Goal: Task Accomplishment & Management: Manage account settings

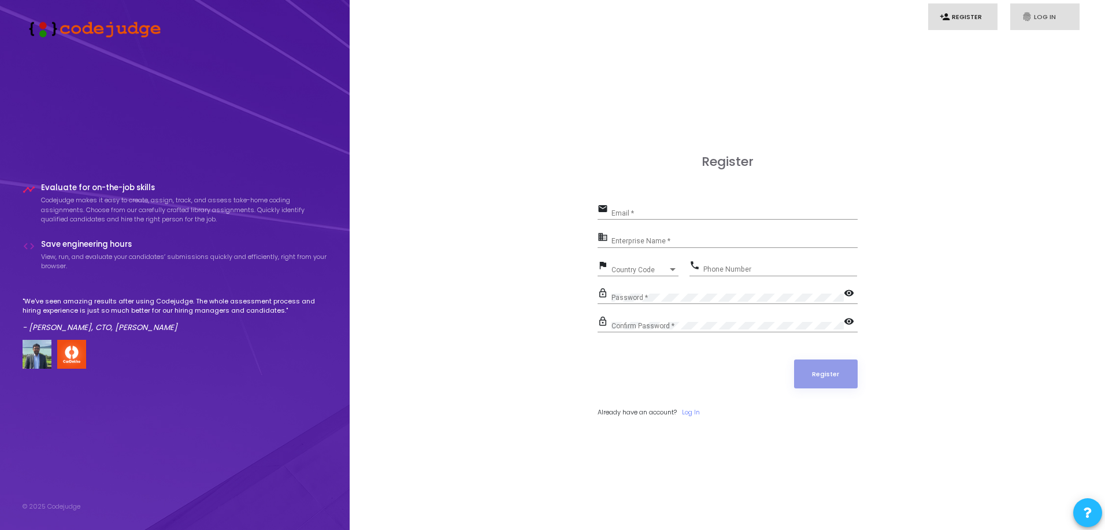
click at [1039, 17] on link "fingerprint Log In" at bounding box center [1044, 16] width 69 height 27
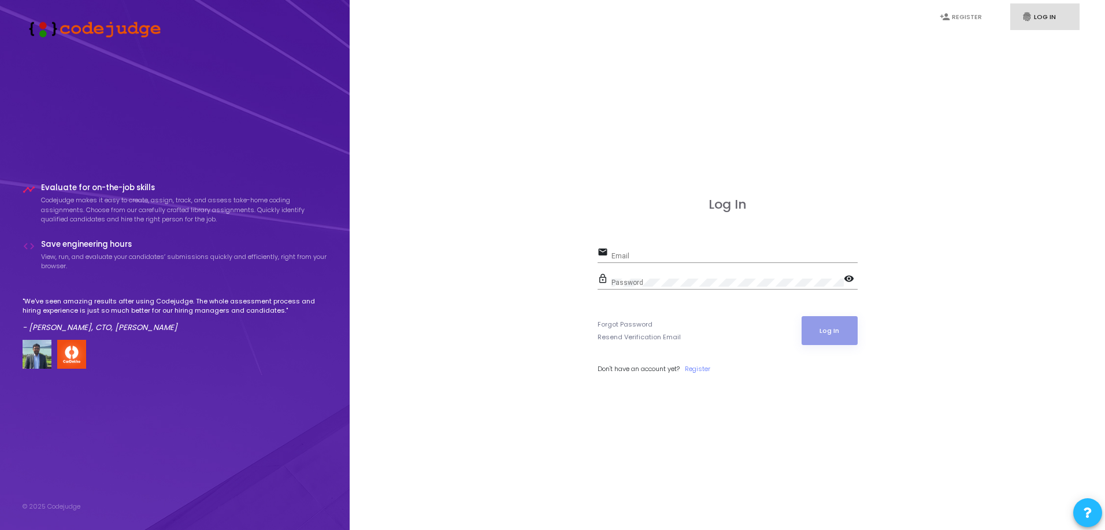
click at [705, 251] on div "Email" at bounding box center [734, 253] width 246 height 18
type input "[PERSON_NAME][EMAIL_ADDRESS][PERSON_NAME][DOMAIN_NAME]"
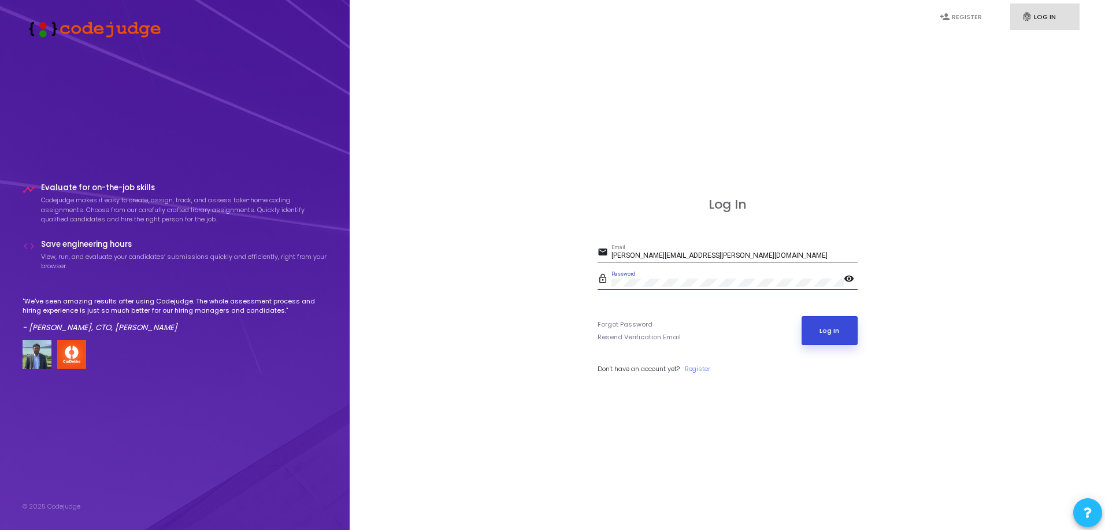
click at [846, 337] on button "Log In" at bounding box center [830, 330] width 56 height 29
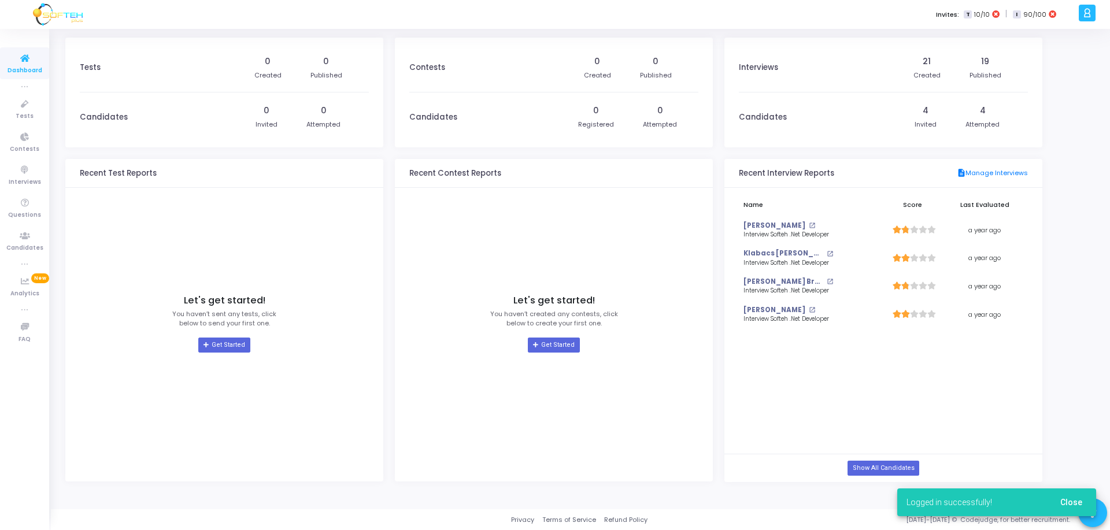
click at [1075, 503] on span "Close" at bounding box center [1071, 502] width 22 height 9
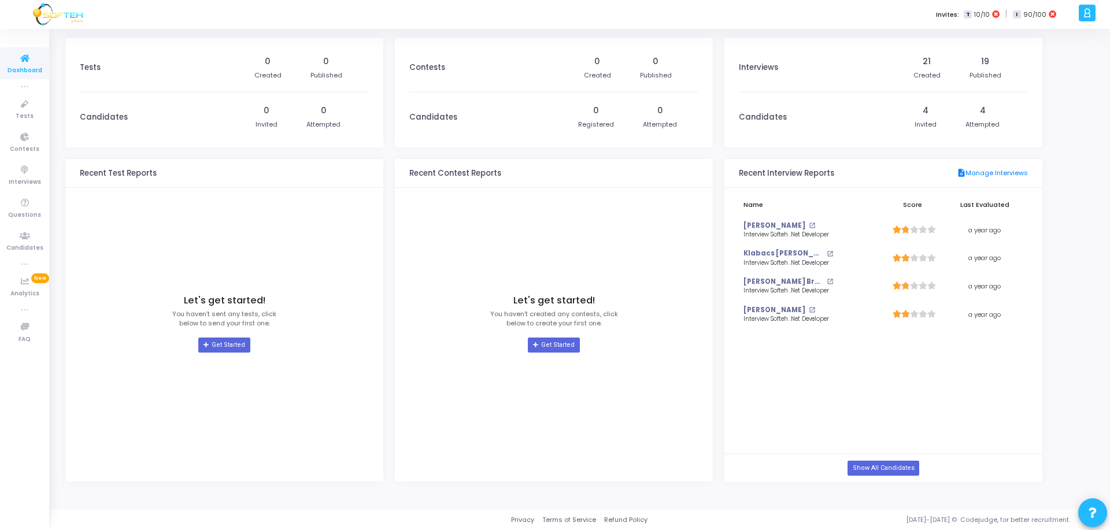
click at [1087, 9] on icon at bounding box center [1086, 12] width 9 height 13
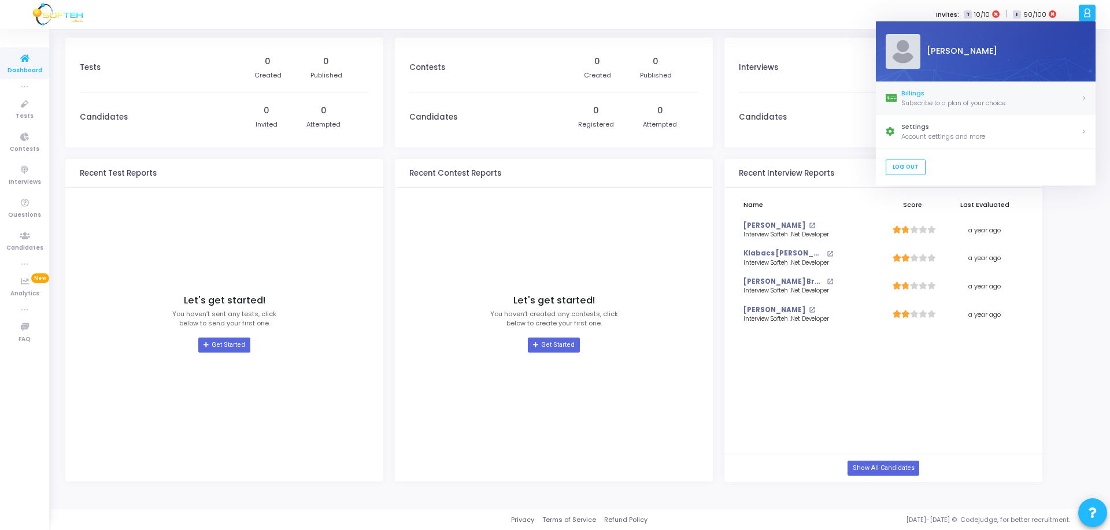
click at [997, 109] on link "[PERSON_NAME] Subscribe to a plan of your choice" at bounding box center [986, 98] width 220 height 34
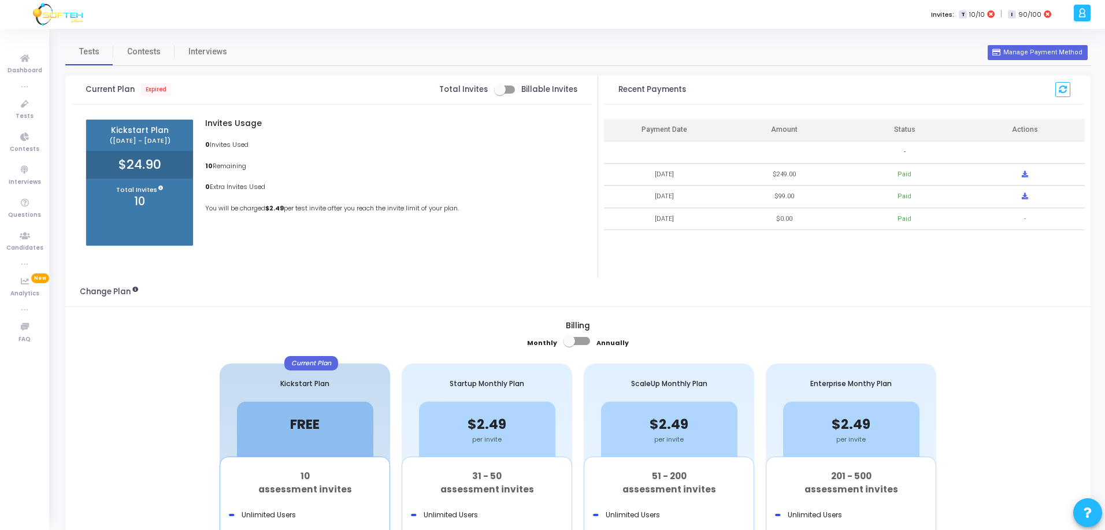
drag, startPoint x: 649, startPoint y: 174, endPoint x: 689, endPoint y: 173, distance: 39.9
click at [689, 173] on td "[DATE]" at bounding box center [664, 175] width 120 height 23
drag, startPoint x: 773, startPoint y: 176, endPoint x: 792, endPoint y: 175, distance: 19.1
click at [792, 175] on div "$249.00" at bounding box center [784, 175] width 23 height 10
click at [1043, 48] on button "Manage Payment Method" at bounding box center [1037, 52] width 99 height 15
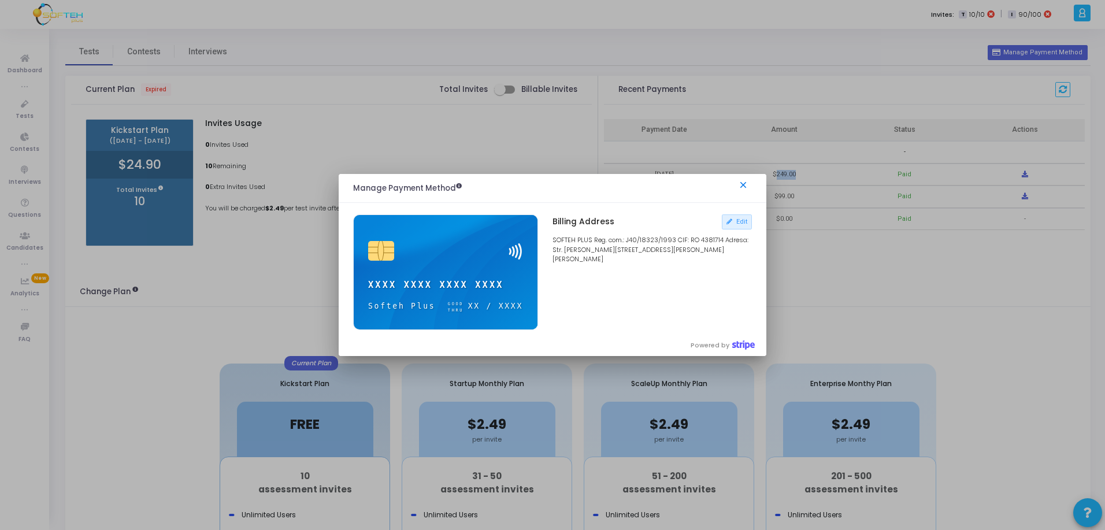
click at [744, 183] on mat-icon "close" at bounding box center [745, 187] width 14 height 14
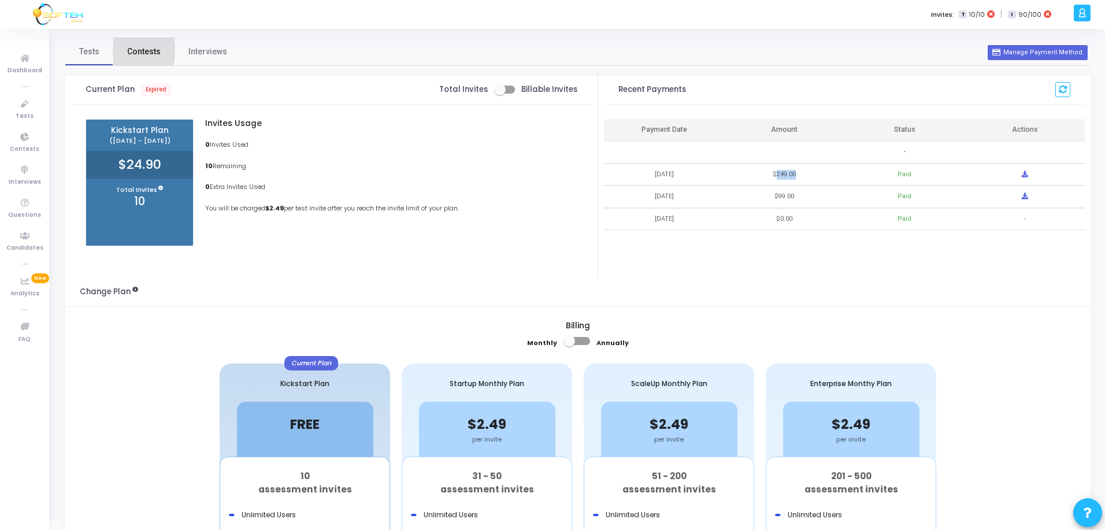
click at [121, 47] on link "Contests" at bounding box center [143, 52] width 61 height 28
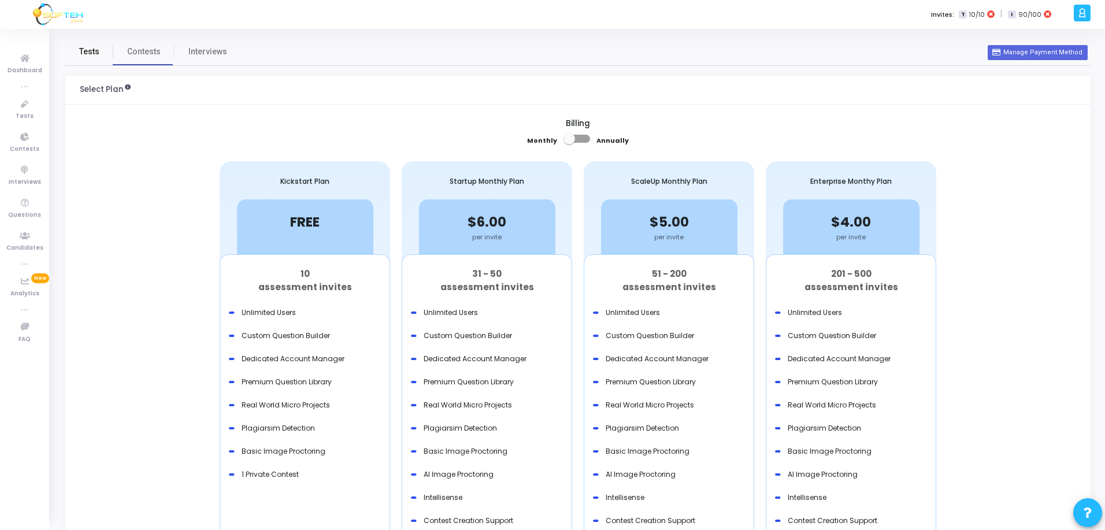
click at [98, 50] on span "Tests" at bounding box center [89, 52] width 20 height 12
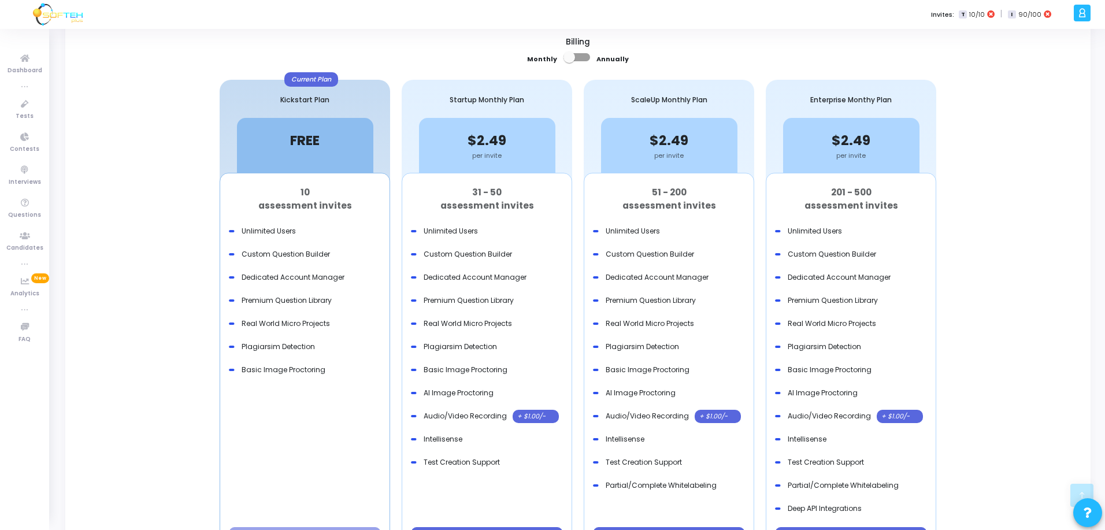
scroll to position [289, 0]
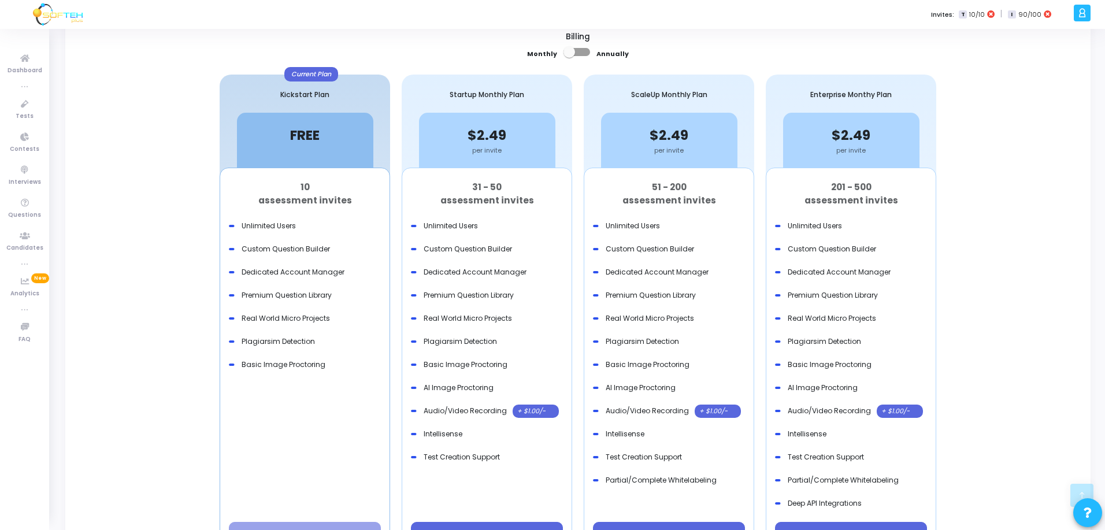
drag, startPoint x: 470, startPoint y: 98, endPoint x: 529, endPoint y: 95, distance: 59.0
click at [529, 95] on div "Startup Monthly Plan" at bounding box center [487, 94] width 170 height 38
drag, startPoint x: 281, startPoint y: 94, endPoint x: 340, endPoint y: 93, distance: 58.9
click at [340, 93] on div "Kickstart Plan" at bounding box center [305, 94] width 170 height 38
click at [298, 99] on div "Kickstart Plan" at bounding box center [305, 94] width 170 height 38
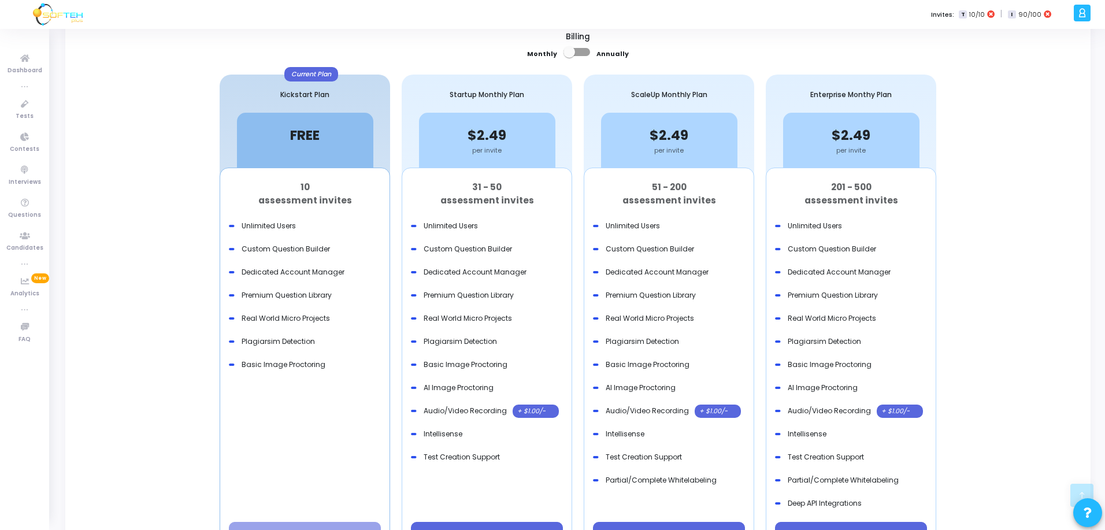
drag, startPoint x: 292, startPoint y: 69, endPoint x: 321, endPoint y: 70, distance: 29.5
click at [318, 68] on div "Current Plan" at bounding box center [311, 74] width 54 height 14
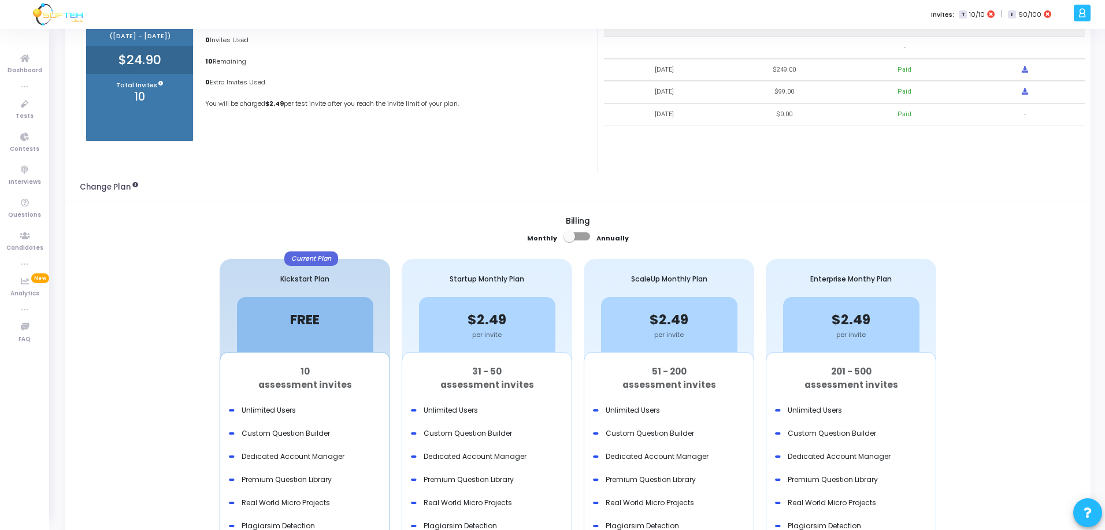
scroll to position [0, 0]
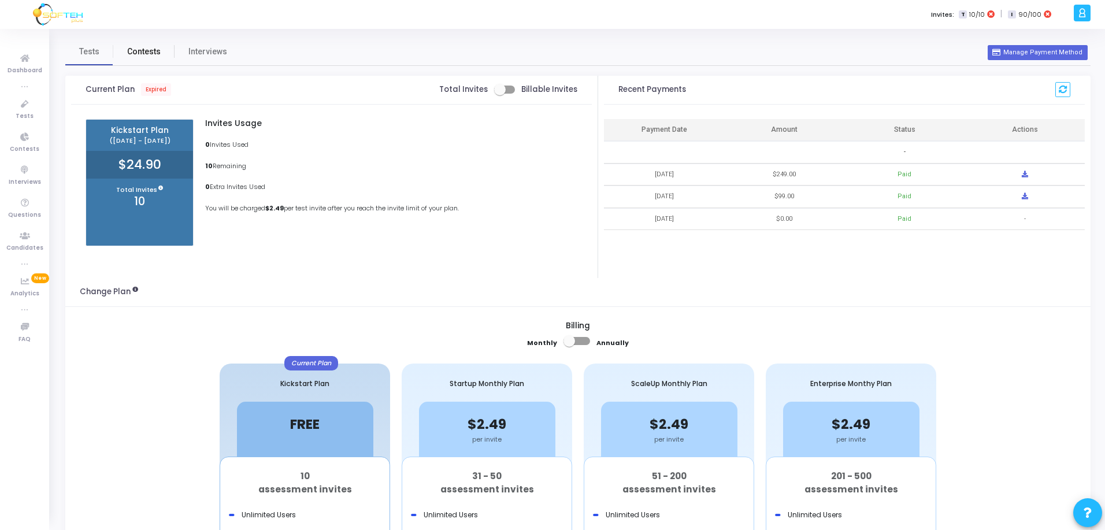
click at [144, 49] on span "Contests" at bounding box center [144, 52] width 34 height 12
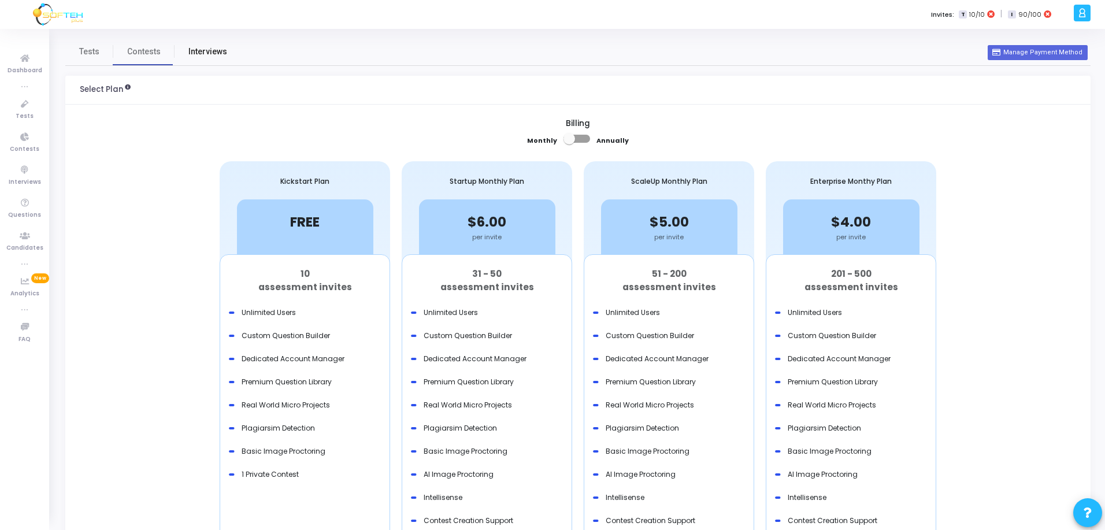
click at [202, 50] on span "Interviews" at bounding box center [207, 52] width 39 height 12
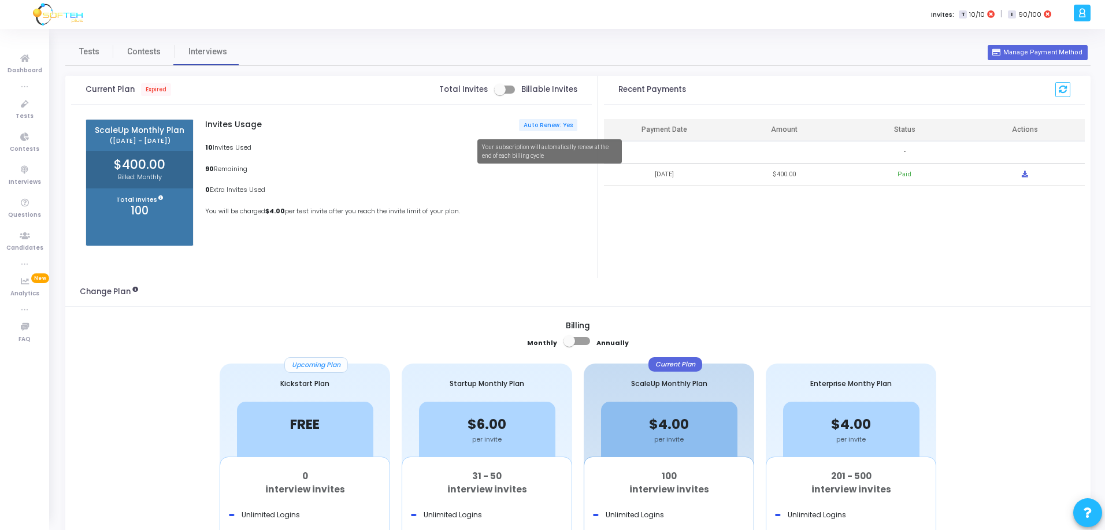
click at [562, 124] on span "Auto Renew: Yes" at bounding box center [548, 125] width 49 height 8
click at [540, 123] on span "Auto Renew: Yes" at bounding box center [548, 125] width 49 height 8
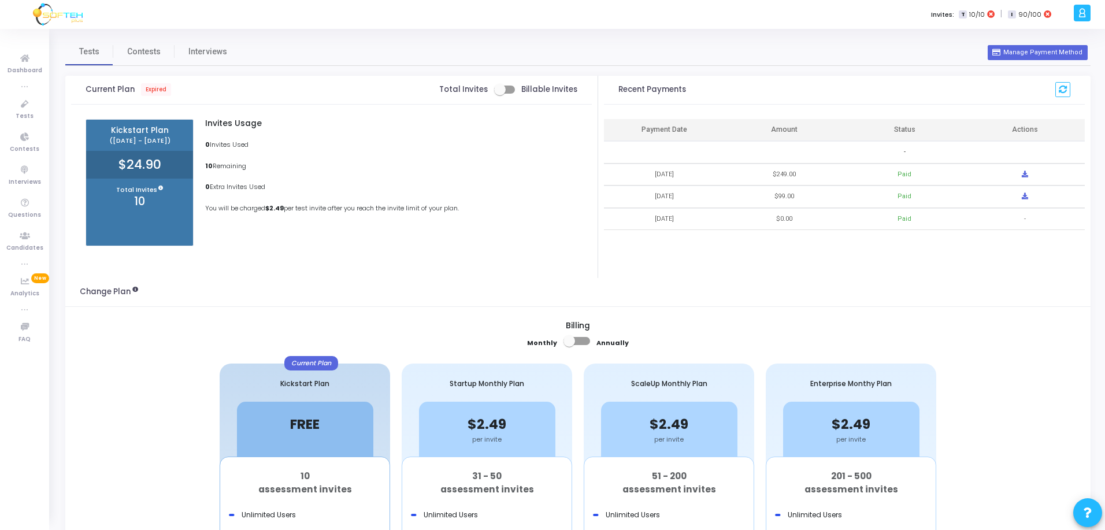
drag, startPoint x: 674, startPoint y: 175, endPoint x: 727, endPoint y: 177, distance: 52.6
click at [727, 177] on tr "[DATE] $249.00 Paid" at bounding box center [844, 175] width 481 height 23
drag, startPoint x: 698, startPoint y: 217, endPoint x: 644, endPoint y: 169, distance: 71.7
click at [644, 169] on tbody "- [DATE] $249.00 Paid [DATE] $99.00 Paid [DATE] $0.00 Paid -" at bounding box center [844, 185] width 481 height 89
click at [199, 60] on link "Interviews" at bounding box center [208, 52] width 66 height 28
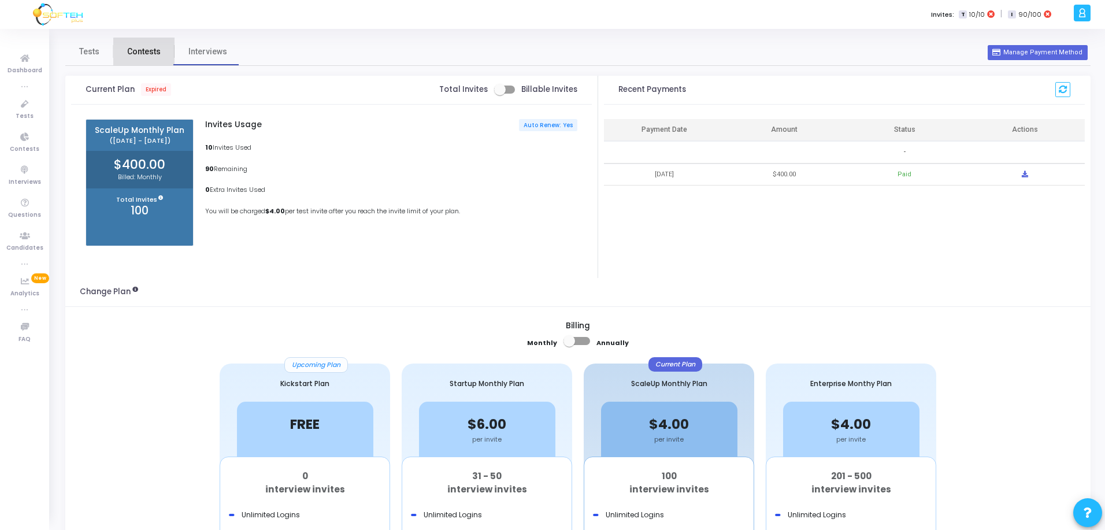
click at [149, 53] on span "Contests" at bounding box center [144, 52] width 34 height 12
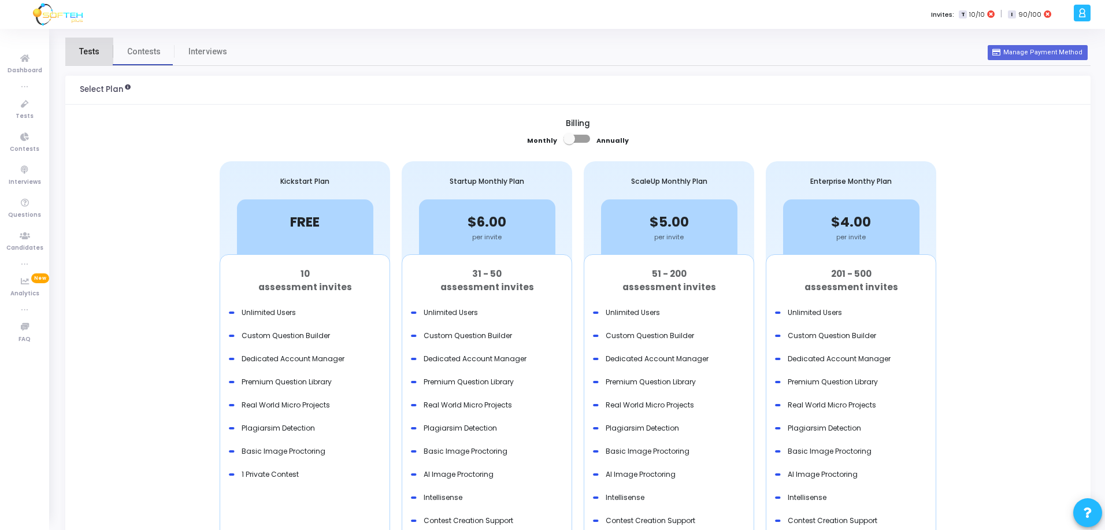
click at [94, 47] on span "Tests" at bounding box center [89, 52] width 20 height 12
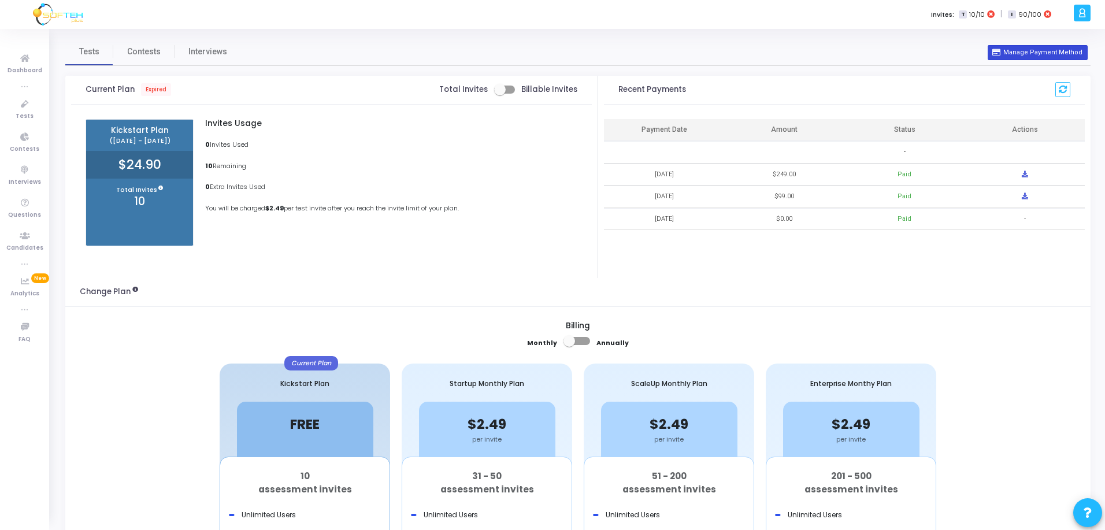
click at [1047, 54] on button "Manage Payment Method" at bounding box center [1037, 52] width 99 height 15
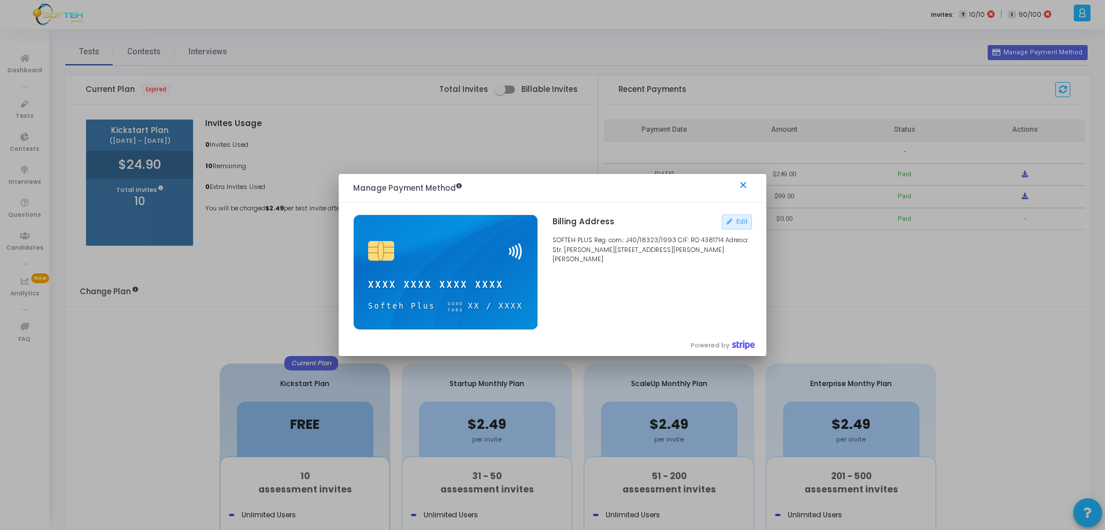
click at [746, 184] on mat-icon "close" at bounding box center [745, 187] width 14 height 14
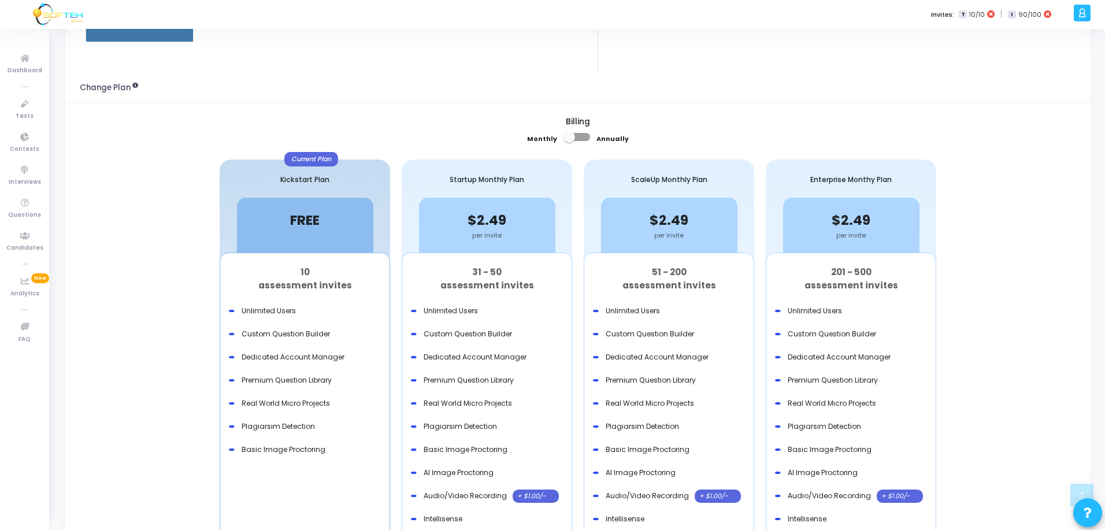
scroll to position [231, 0]
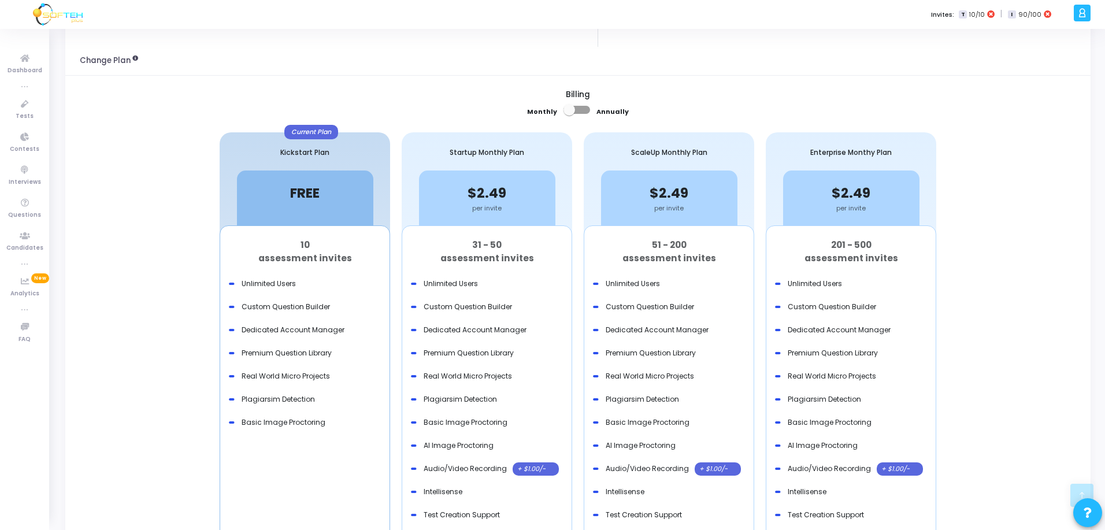
click at [1008, 340] on div "Billing Monthly Annually Current Plan Kickstart Plan FREE per invite 10 assessm…" at bounding box center [577, 347] width 1025 height 542
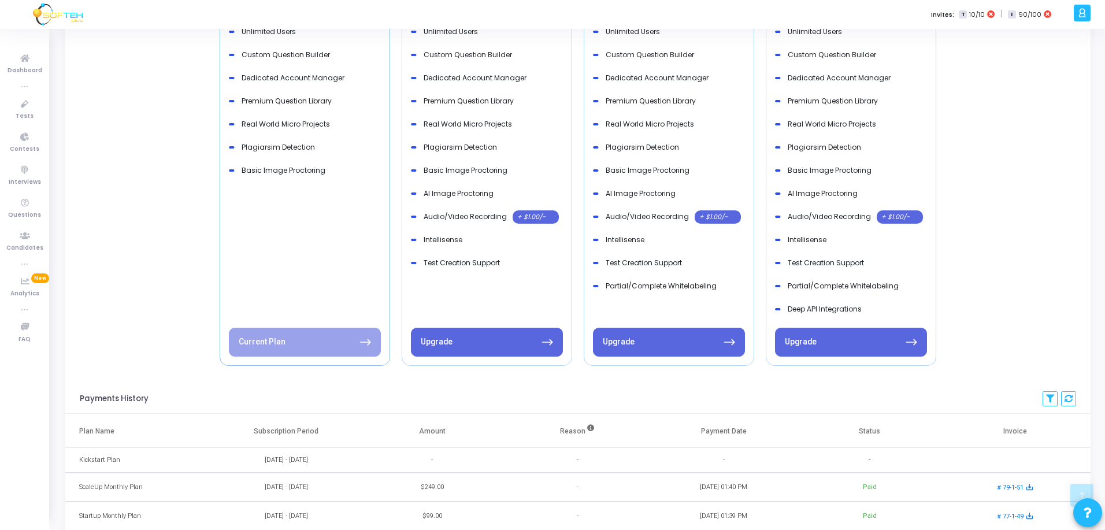
scroll to position [565, 0]
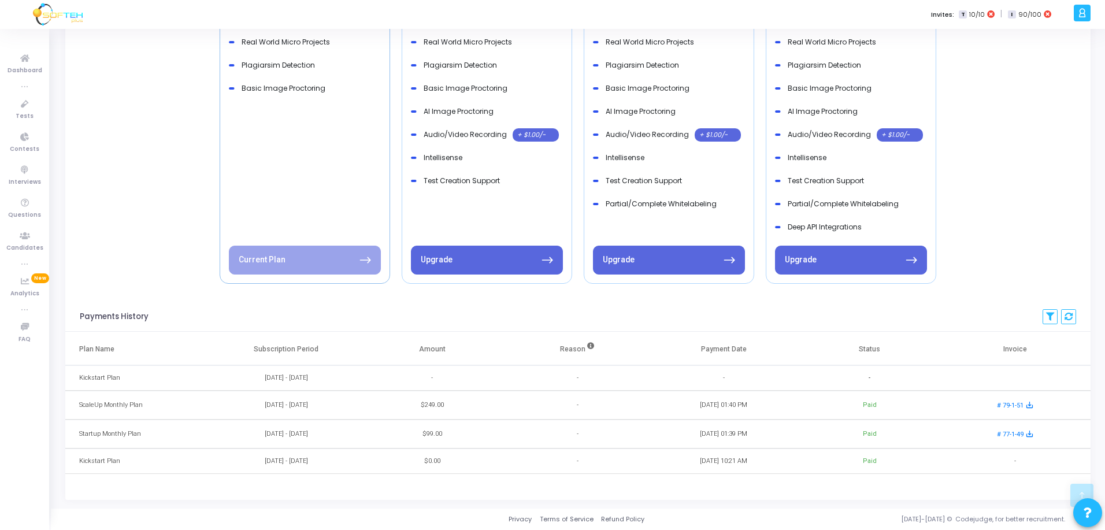
drag, startPoint x: 458, startPoint y: 408, endPoint x: 419, endPoint y: 409, distance: 38.7
click at [472, 409] on td "$249.00" at bounding box center [432, 405] width 146 height 29
drag, startPoint x: 260, startPoint y: 409, endPoint x: 376, endPoint y: 408, distance: 116.2
click at [376, 408] on tr "ScaleUp Monthly Plan [DATE] - [DATE] $249.00 - [DATE] 01:40 PM Paid # 79-1-51 s…" at bounding box center [577, 405] width 1025 height 29
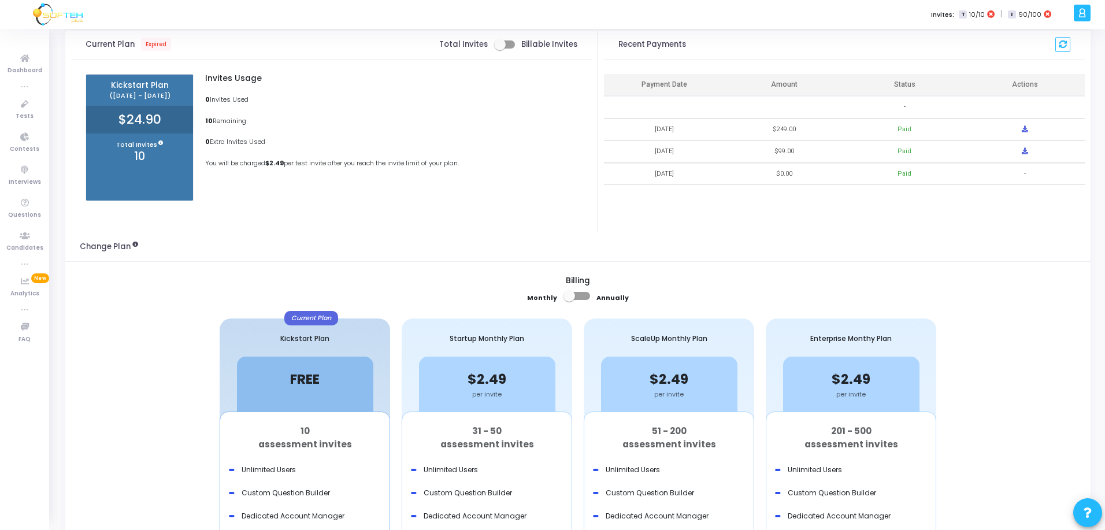
scroll to position [0, 0]
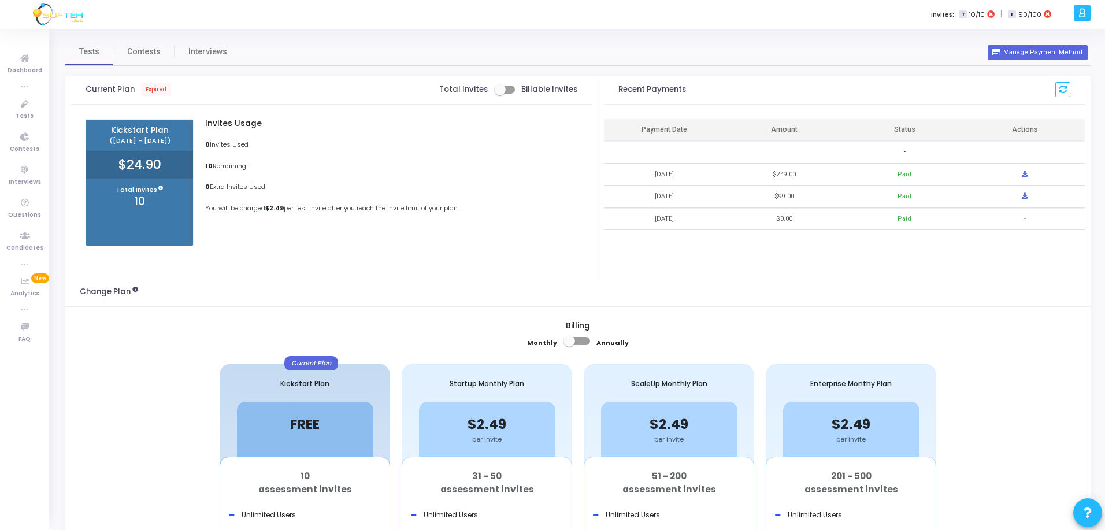
drag, startPoint x: 686, startPoint y: 172, endPoint x: 638, endPoint y: 169, distance: 48.1
click at [638, 169] on td "[DATE]" at bounding box center [664, 175] width 120 height 23
drag, startPoint x: 234, startPoint y: 39, endPoint x: 225, endPoint y: 43, distance: 9.9
click at [234, 39] on link "Interviews" at bounding box center [208, 52] width 66 height 28
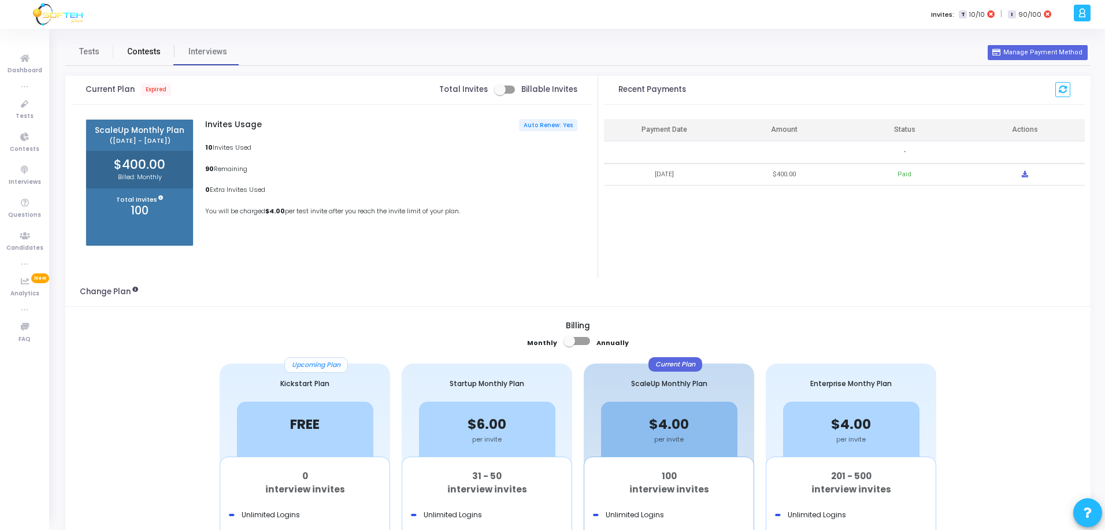
click at [129, 50] on span "Contests" at bounding box center [144, 52] width 34 height 12
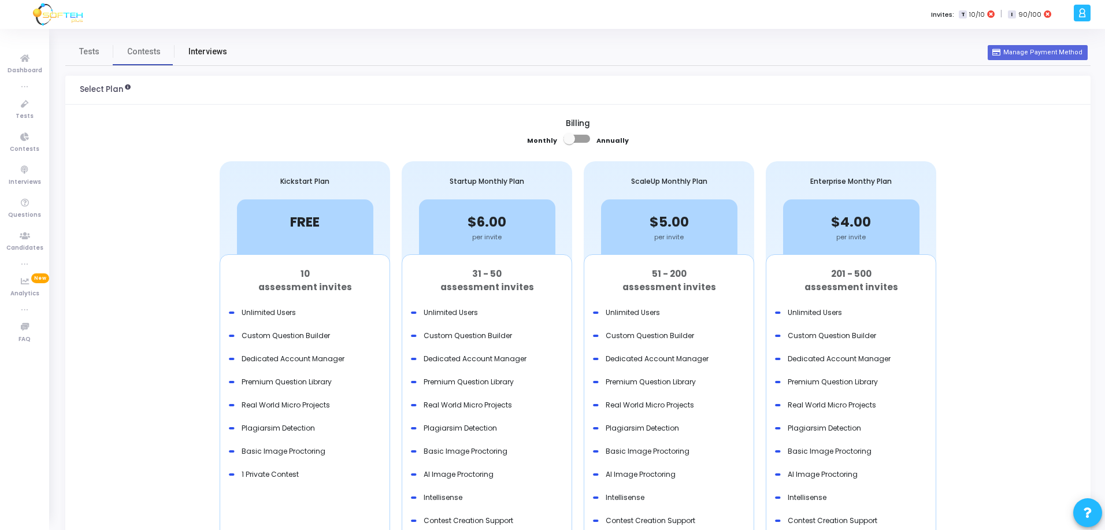
click at [228, 43] on link "Interviews" at bounding box center [208, 52] width 66 height 28
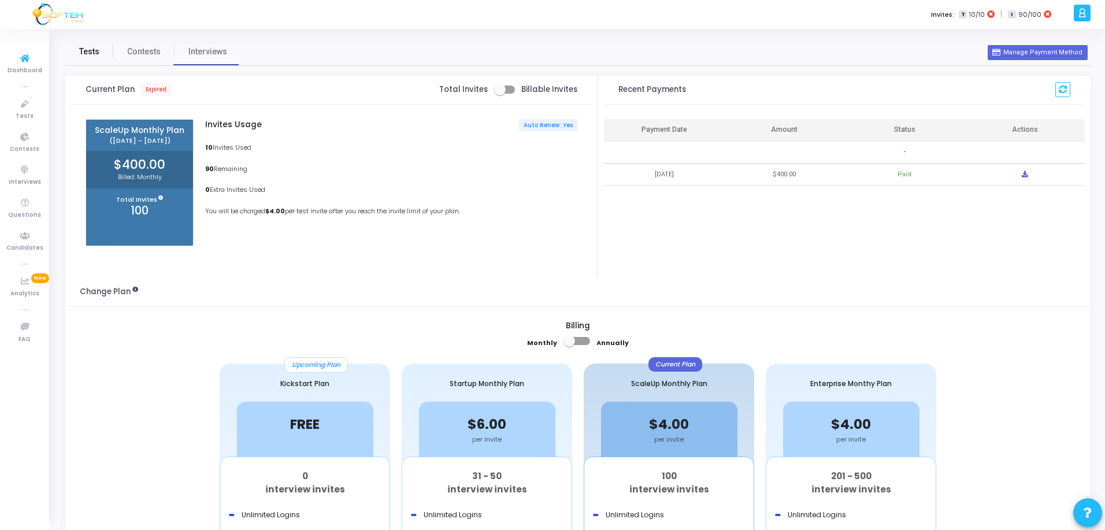
click at [87, 43] on link "Tests" at bounding box center [89, 52] width 48 height 28
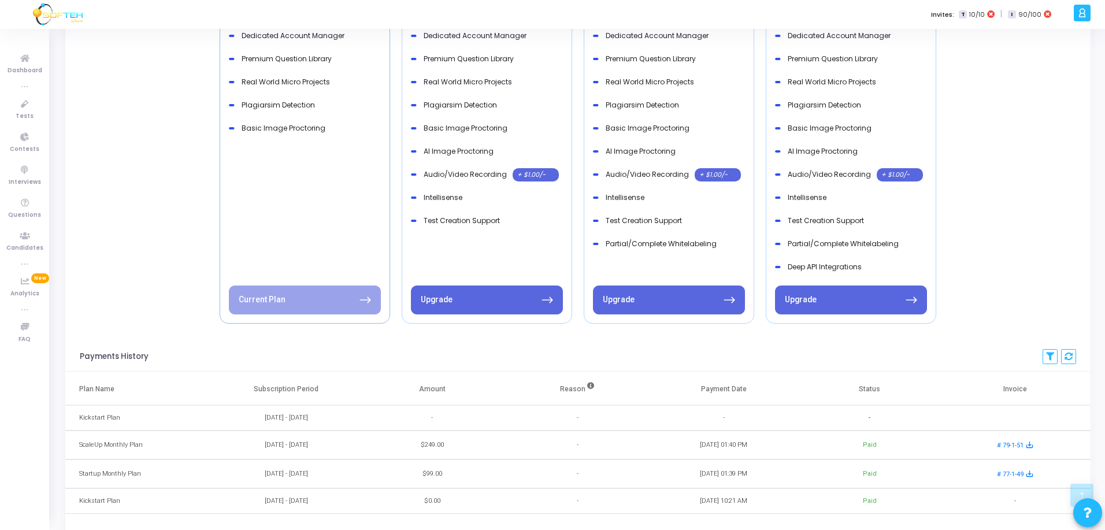
scroll to position [565, 0]
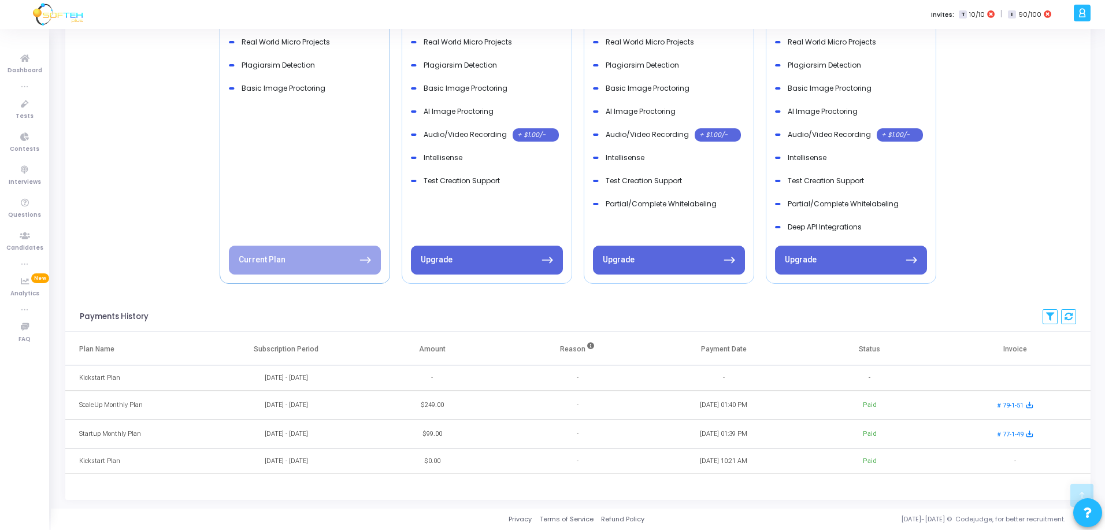
drag, startPoint x: 121, startPoint y: 387, endPoint x: 190, endPoint y: 446, distance: 90.2
click at [190, 446] on tbody "Kickstart Plan [DATE] - [DATE] - - - - ScaleUp Monthly Plan [DATE] - [DATE] $24…" at bounding box center [577, 419] width 1025 height 109
click at [872, 487] on div "Plan Name Subscription Period Amount Reason Payment Date Status Invoice Kicksta…" at bounding box center [577, 410] width 1025 height 157
drag, startPoint x: 973, startPoint y: 465, endPoint x: 496, endPoint y: 370, distance: 486.1
click at [496, 370] on tbody "Kickstart Plan [DATE] - [DATE] - - - - ScaleUp Monthly Plan [DATE] - [DATE] $24…" at bounding box center [577, 419] width 1025 height 109
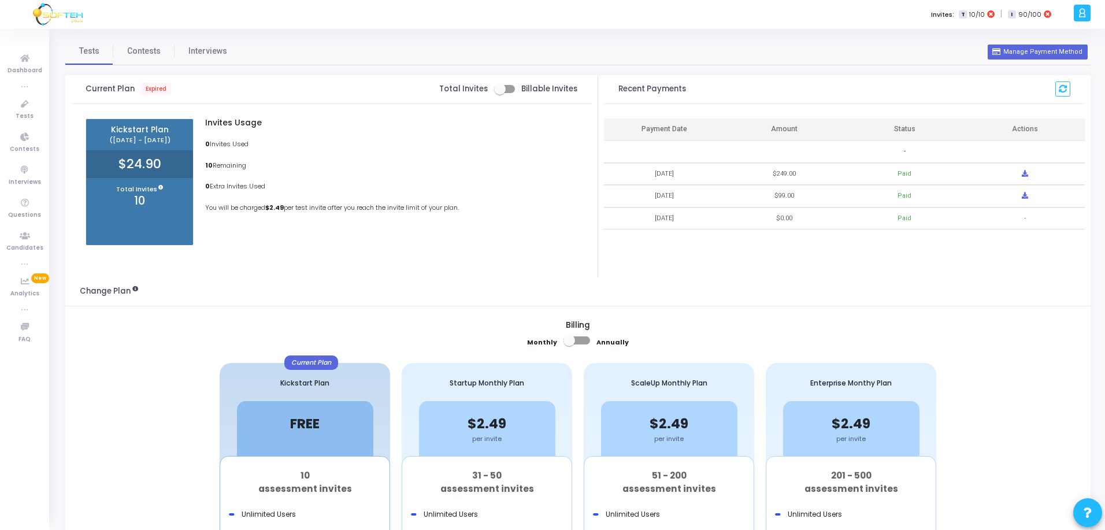
scroll to position [0, 0]
